Goal: Task Accomplishment & Management: Use online tool/utility

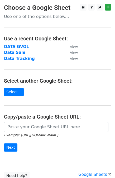
click at [23, 60] on strong "Data Tracking" at bounding box center [19, 58] width 31 height 5
click at [18, 45] on strong "DATA GVOL" at bounding box center [16, 46] width 25 height 5
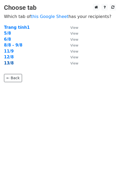
click at [11, 64] on strong "13/8" at bounding box center [9, 63] width 10 height 5
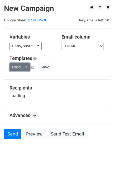
click at [17, 70] on link "Load..." at bounding box center [20, 67] width 20 height 8
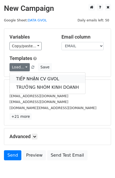
click at [32, 80] on link "TIẾP NHẬN CV GVOL" at bounding box center [48, 79] width 76 height 8
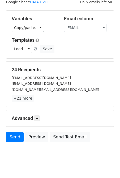
scroll to position [26, 0]
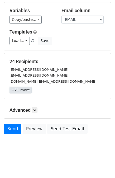
click at [23, 91] on link "+21 more" at bounding box center [21, 90] width 22 height 7
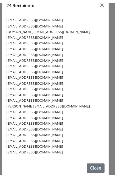
scroll to position [12, 0]
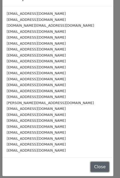
click at [92, 163] on button "Close" at bounding box center [99, 167] width 19 height 10
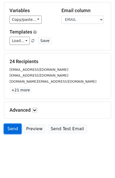
click at [17, 128] on link "Send" at bounding box center [12, 129] width 17 height 10
